Goal: Information Seeking & Learning: Learn about a topic

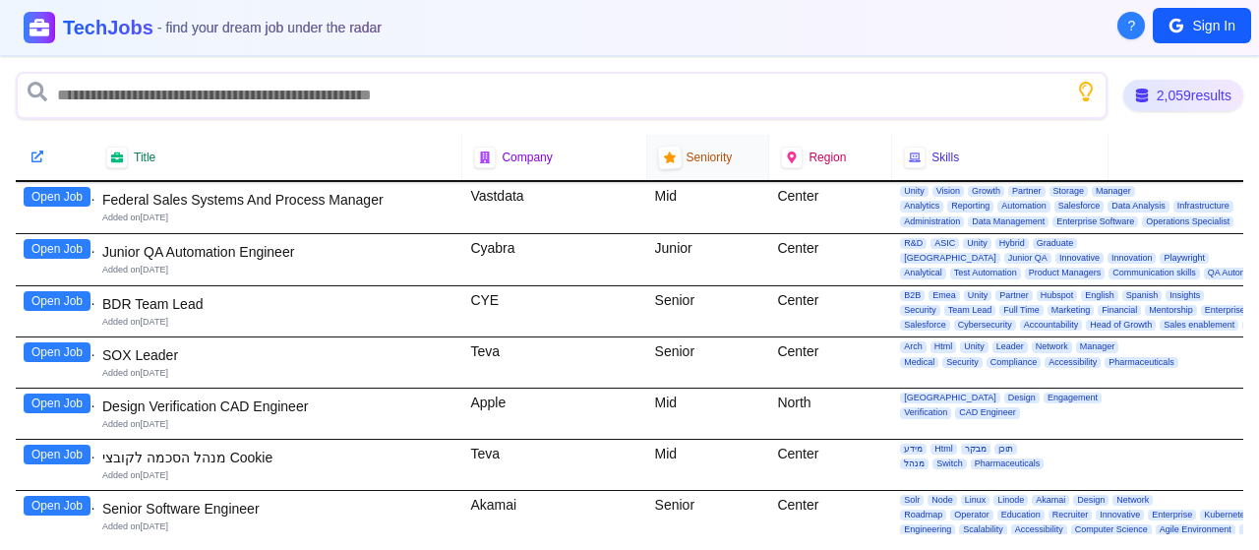
click at [665, 151] on icon at bounding box center [670, 158] width 14 height 14
click at [664, 156] on icon at bounding box center [669, 158] width 12 height 12
click at [706, 158] on span "Seniority" at bounding box center [710, 158] width 46 height 16
click at [663, 154] on icon at bounding box center [669, 158] width 12 height 12
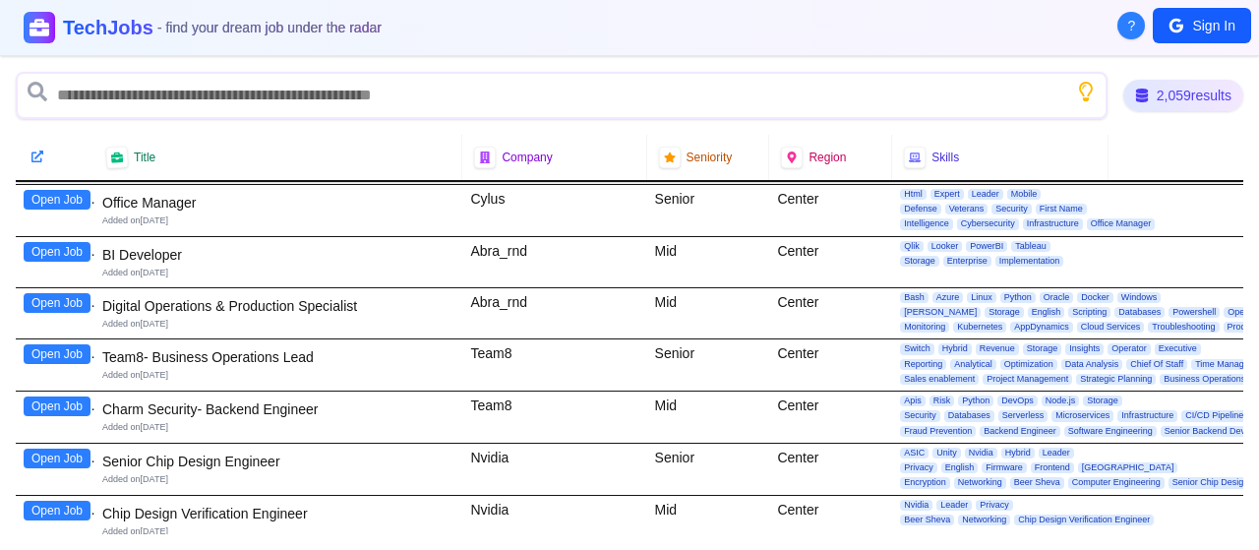
scroll to position [7185, 0]
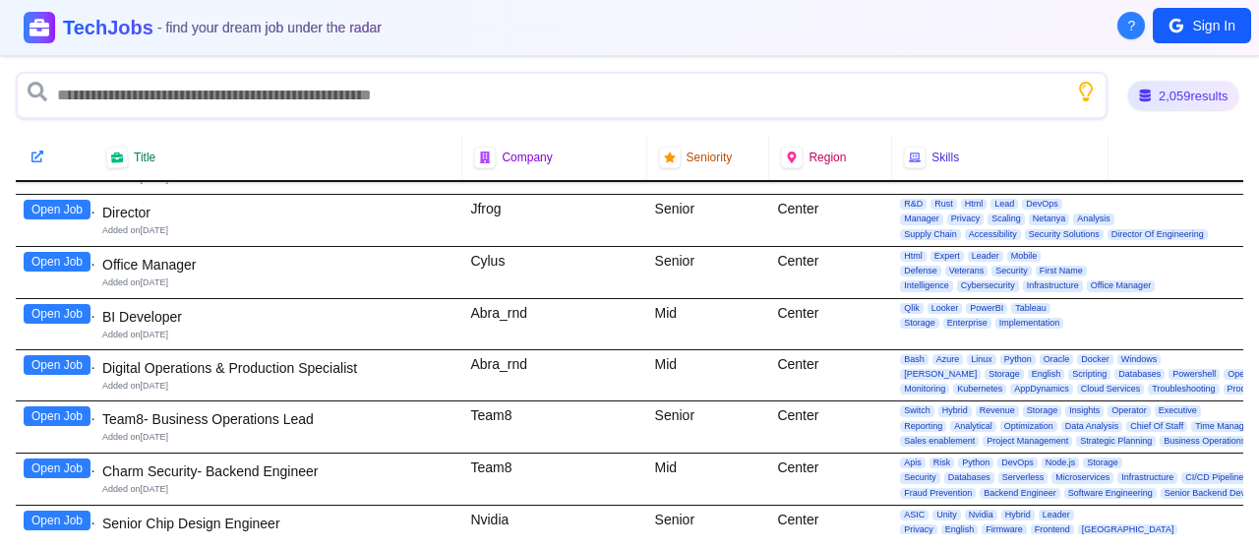
click at [1133, 93] on div "2,059 results" at bounding box center [1183, 96] width 111 height 30
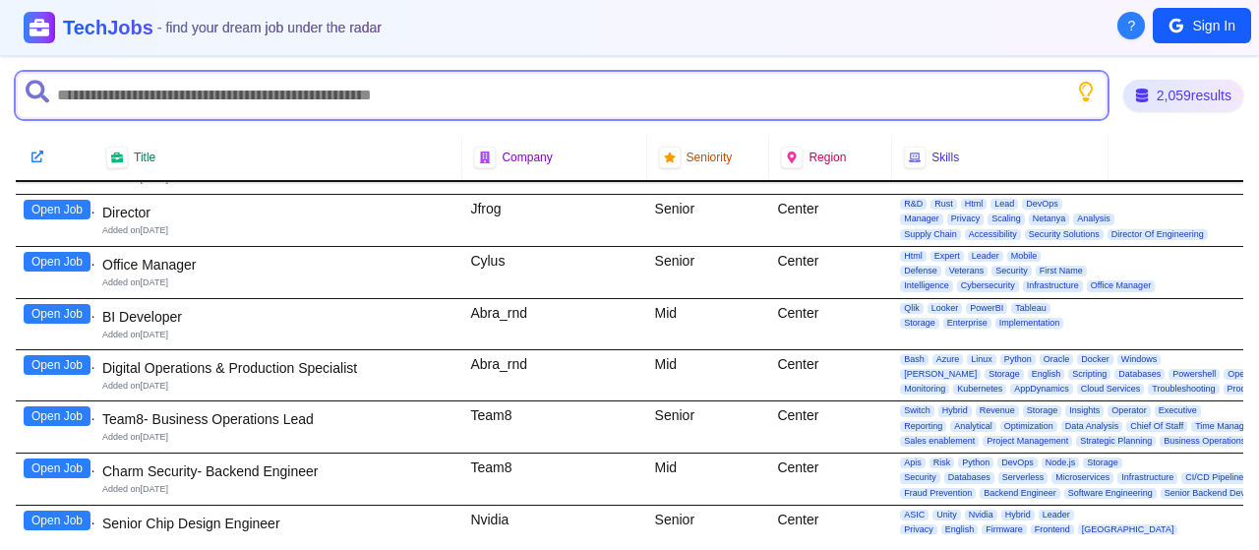
click at [996, 94] on input "text" at bounding box center [562, 95] width 1092 height 47
click at [797, 99] on input "text" at bounding box center [562, 95] width 1092 height 47
type input "*"
type input "*******"
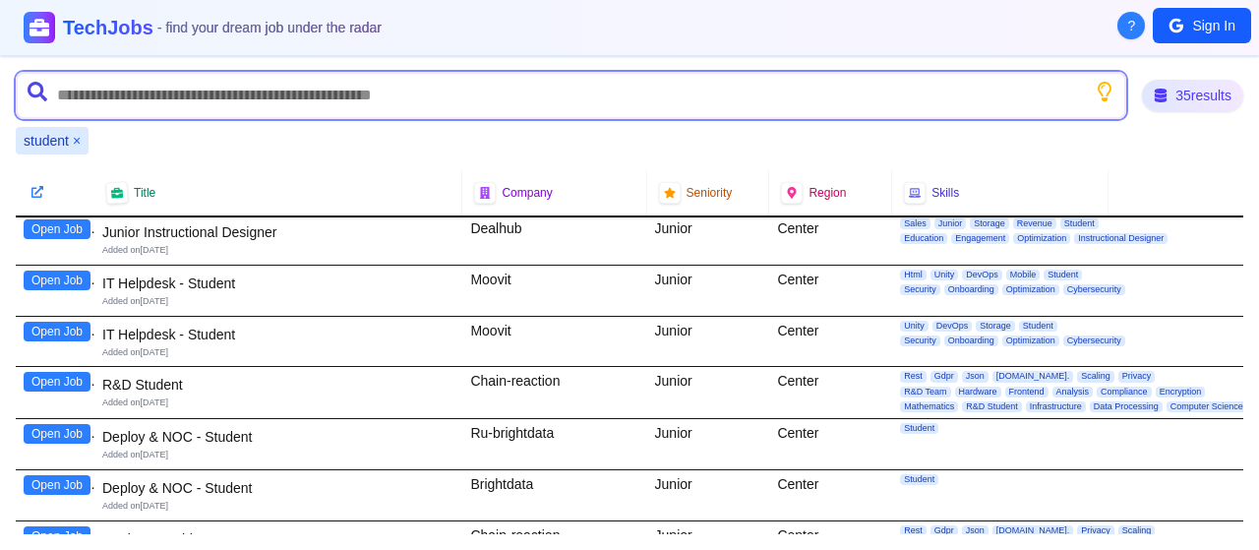
scroll to position [363, 0]
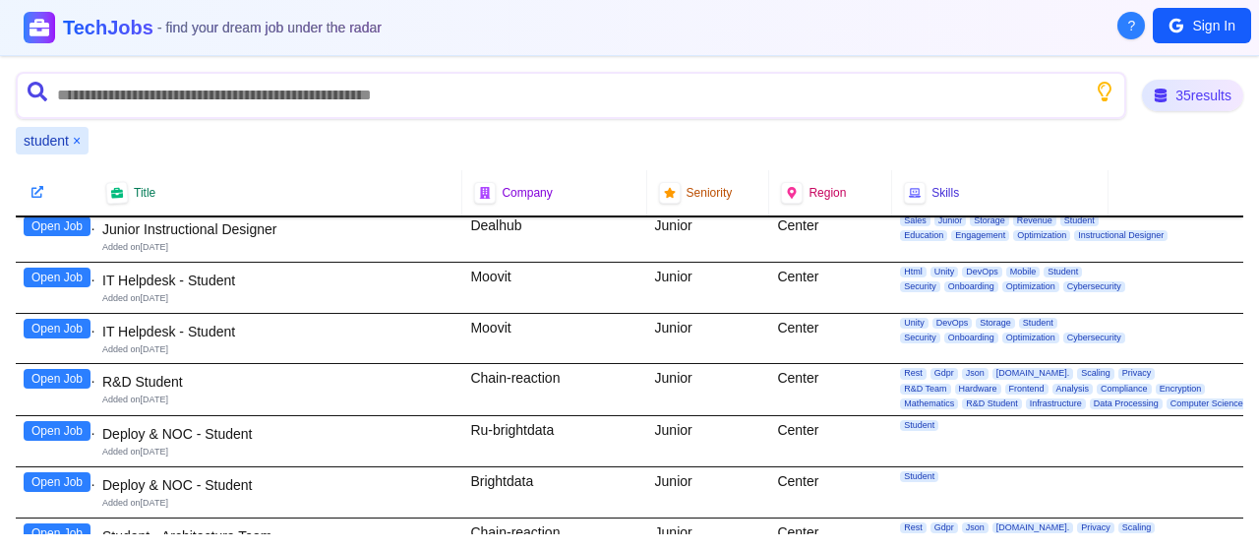
click at [64, 373] on button "Open Job" at bounding box center [57, 379] width 67 height 20
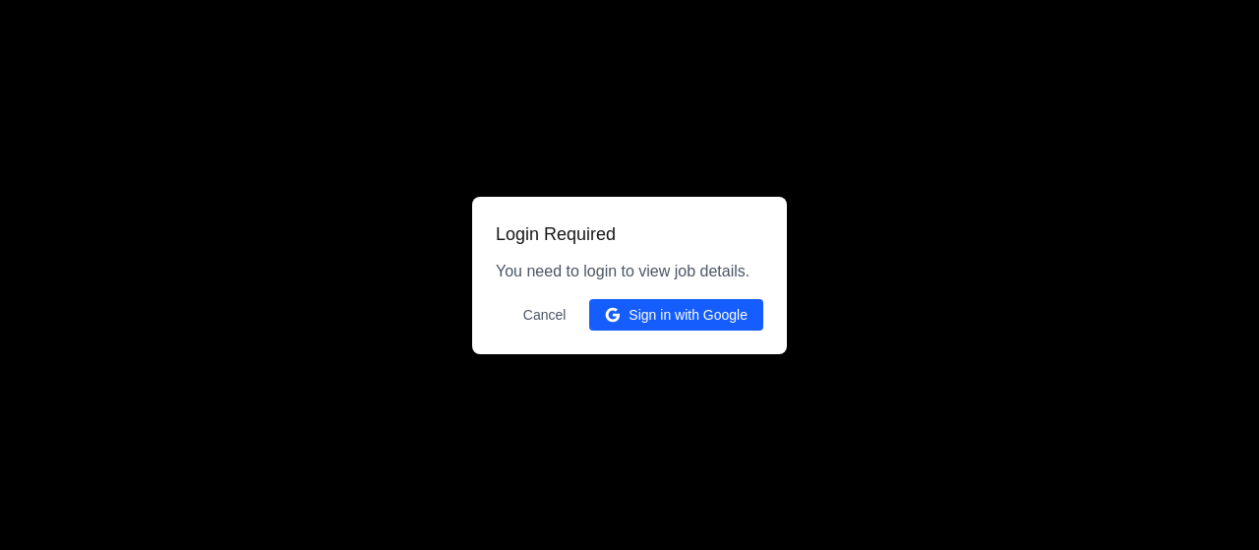
click at [622, 320] on button "Sign in with Google" at bounding box center [676, 314] width 174 height 31
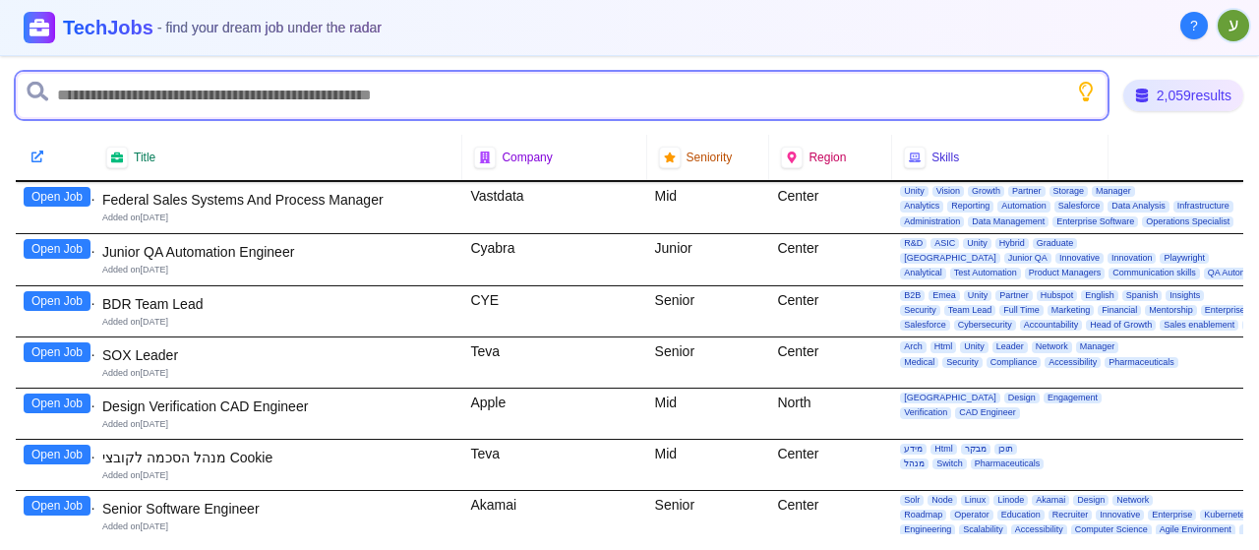
click at [405, 101] on input "text" at bounding box center [562, 95] width 1092 height 47
type input "*******"
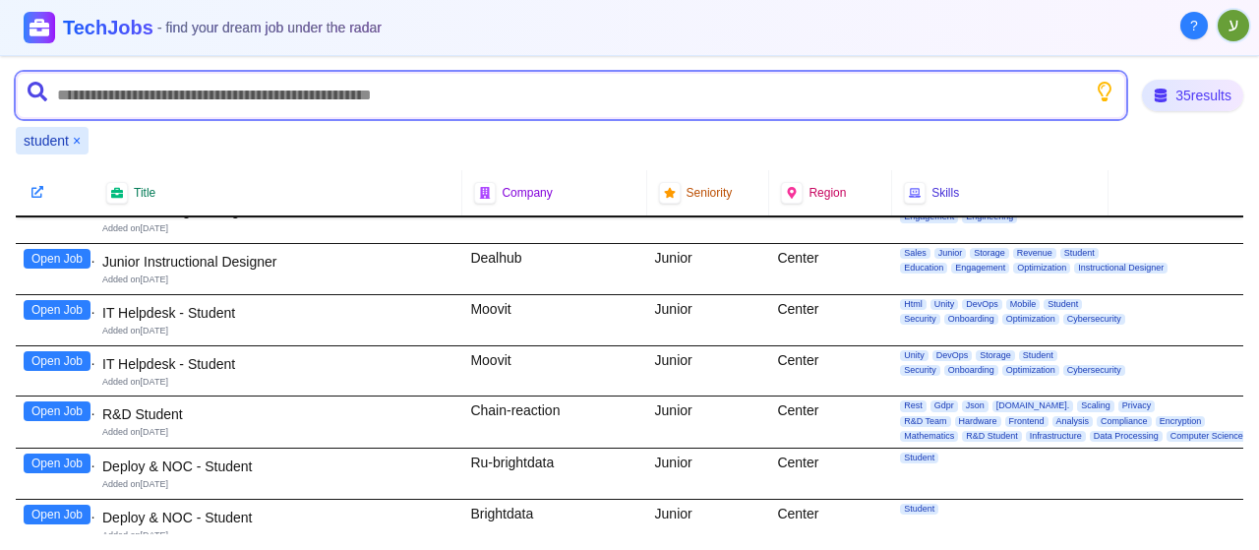
scroll to position [337, 0]
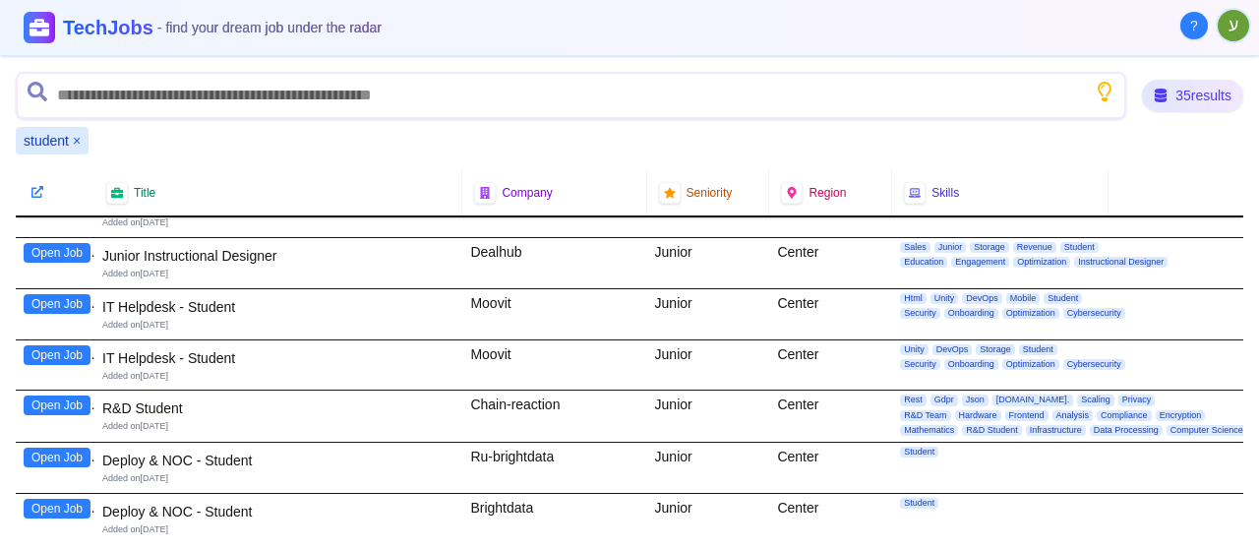
click at [42, 400] on button "Open Job" at bounding box center [57, 406] width 67 height 20
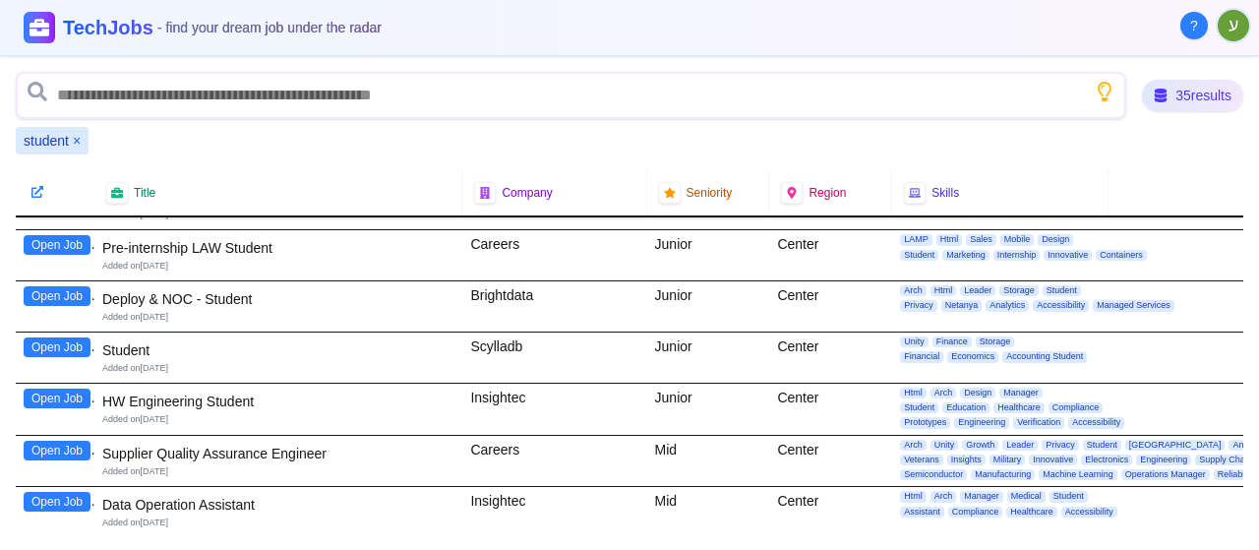
scroll to position [814, 0]
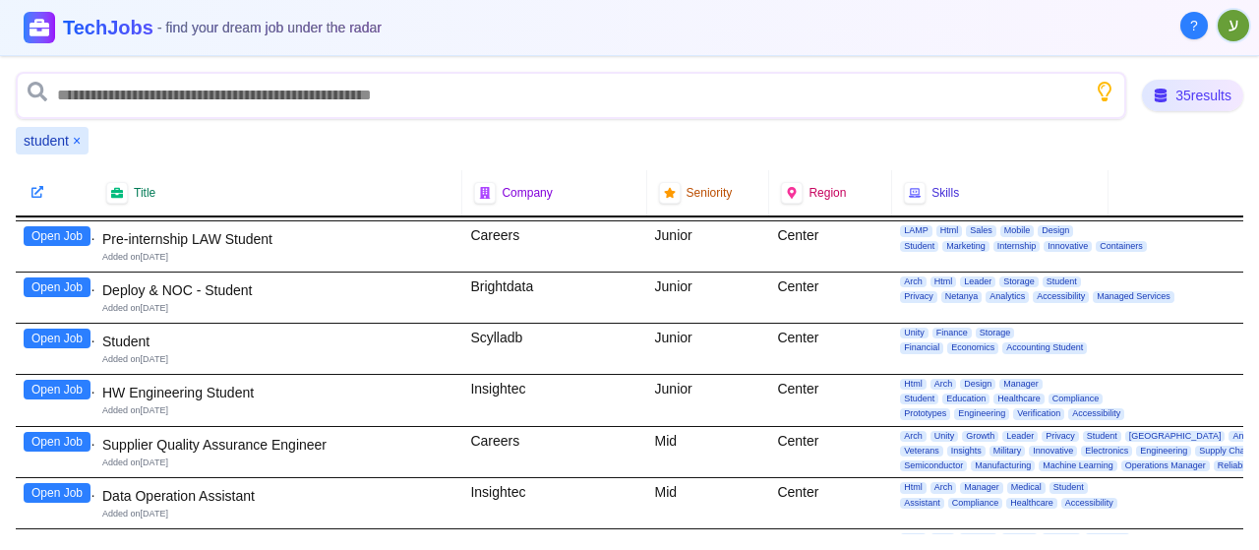
click at [68, 380] on button "Open Job" at bounding box center [57, 390] width 67 height 20
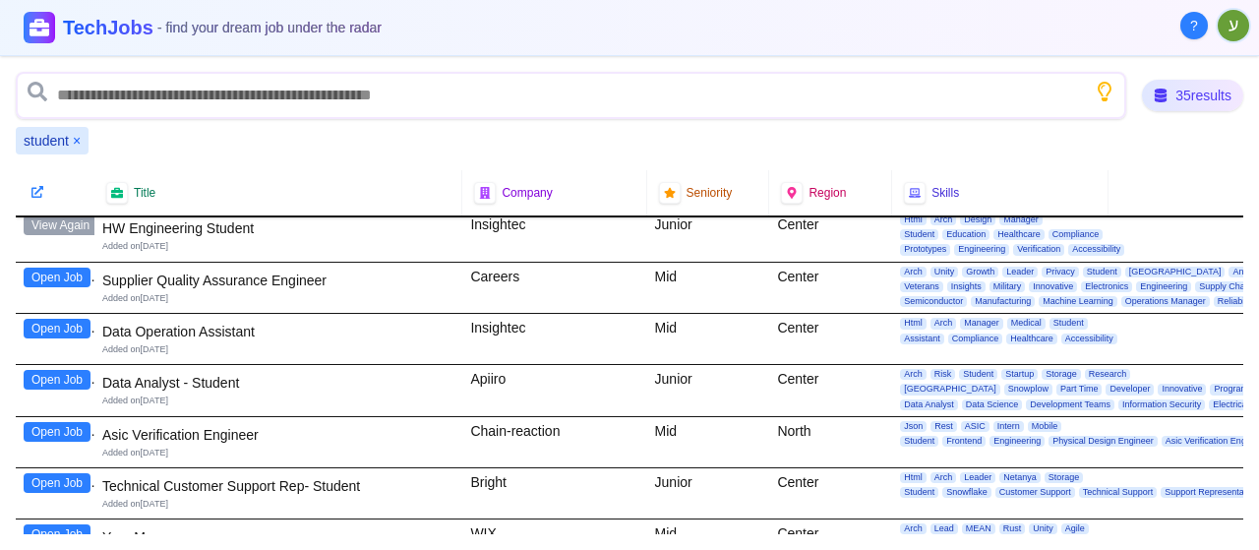
scroll to position [1000, 0]
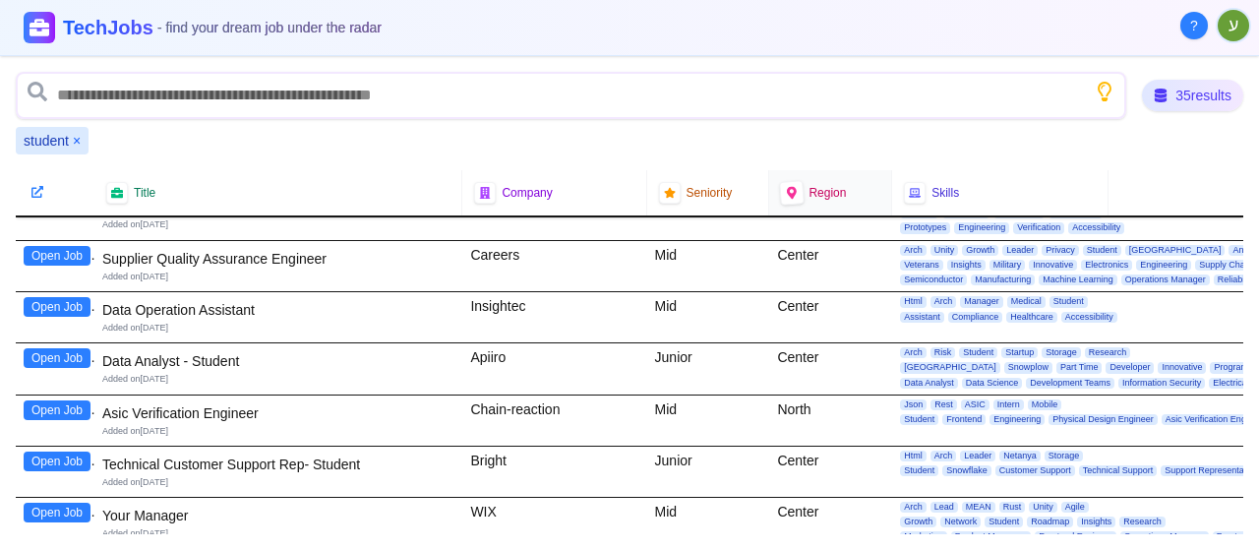
click at [792, 196] on div at bounding box center [792, 193] width 26 height 26
click at [787, 196] on icon at bounding box center [792, 192] width 10 height 13
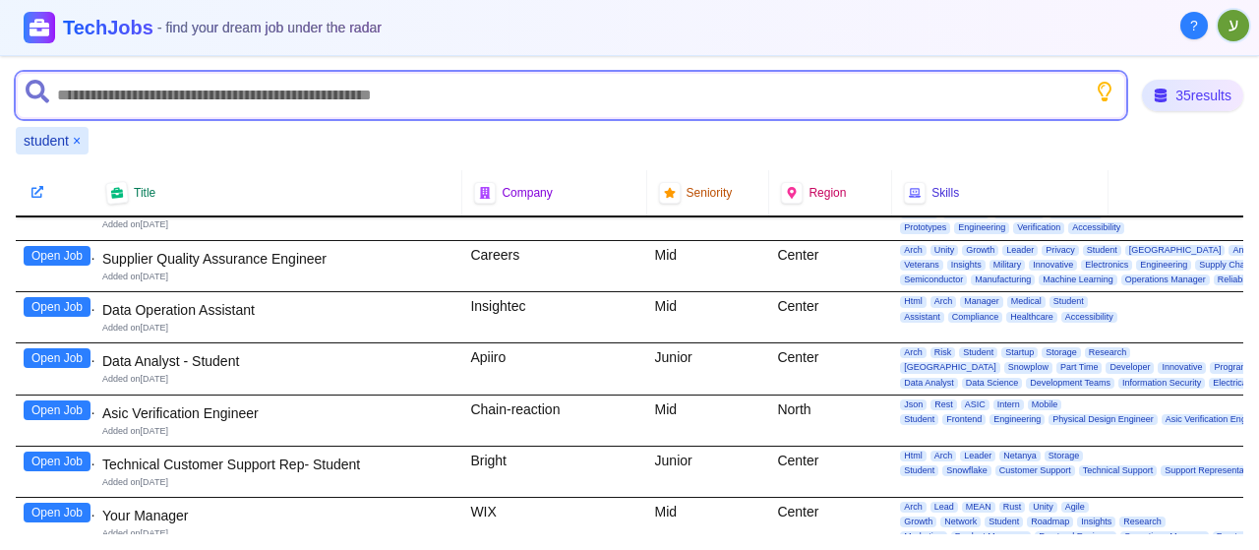
click at [207, 97] on input "text" at bounding box center [571, 95] width 1111 height 47
type input "******"
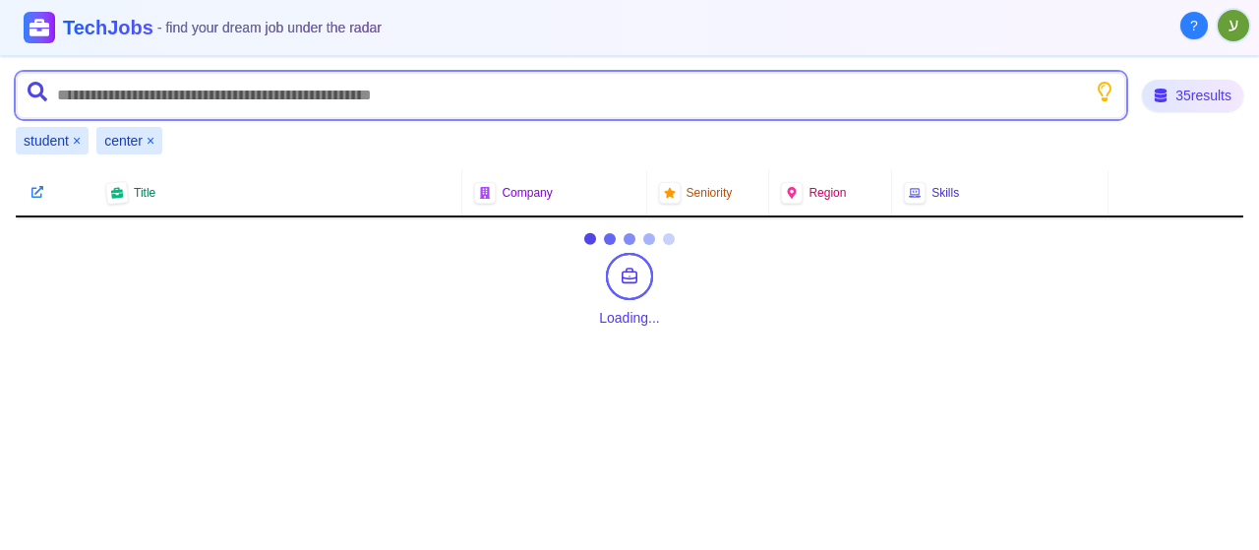
scroll to position [0, 0]
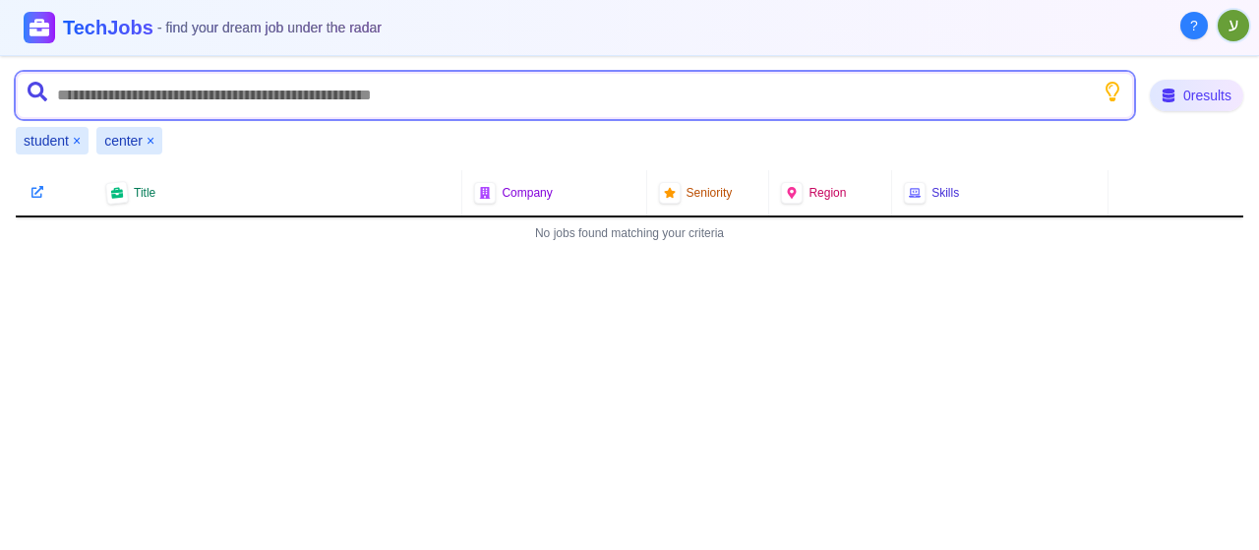
click at [207, 97] on input "text" at bounding box center [575, 95] width 1119 height 47
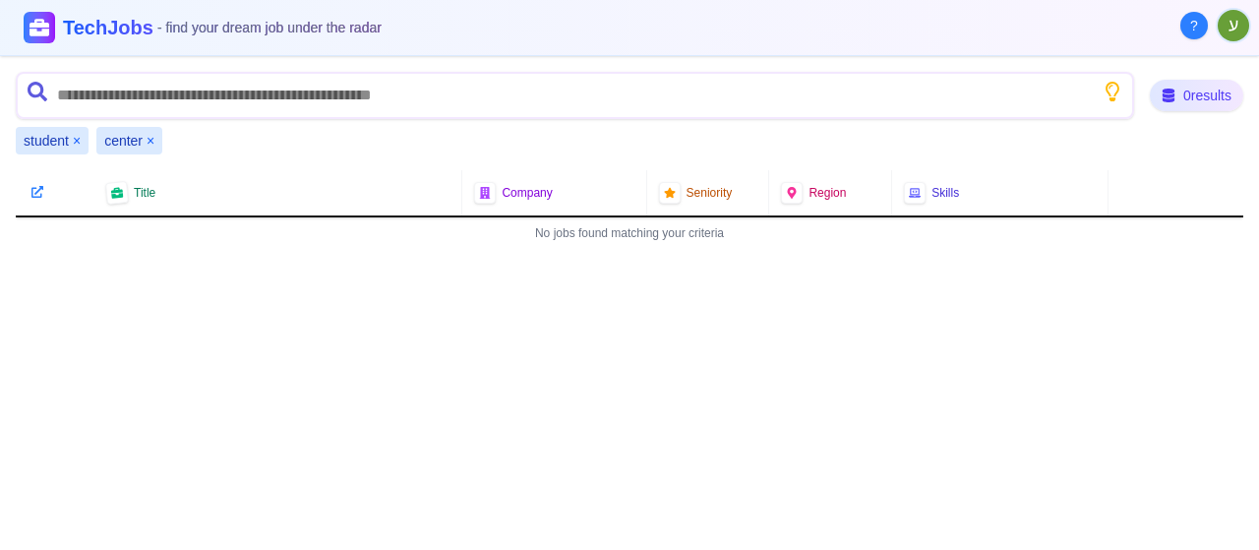
click at [150, 144] on button "×" at bounding box center [151, 141] width 8 height 20
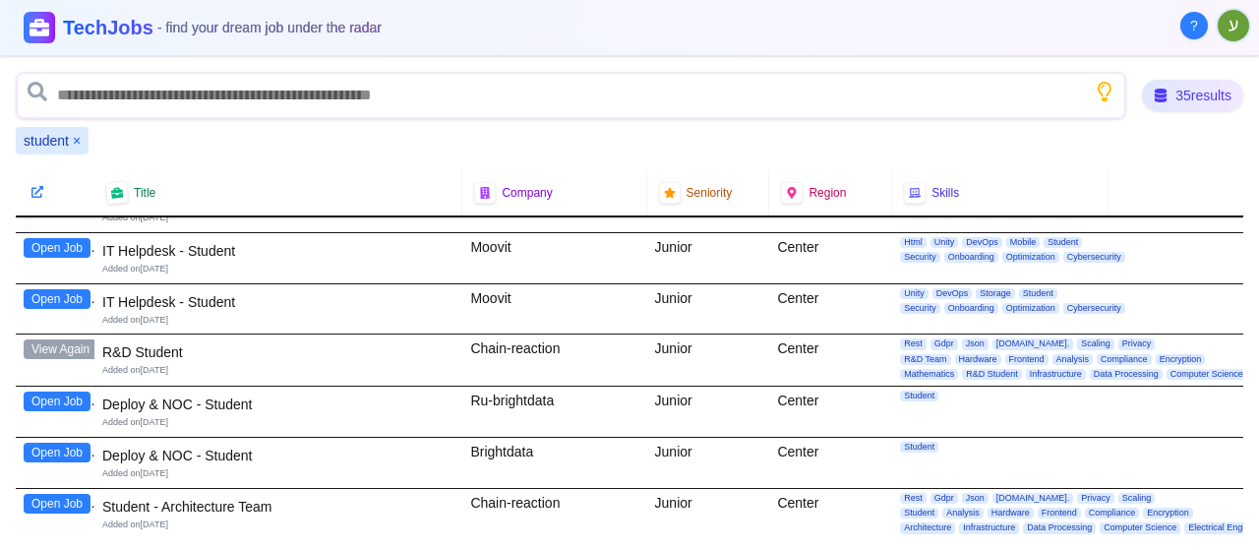
scroll to position [397, 0]
